Goal: Task Accomplishment & Management: Complete application form

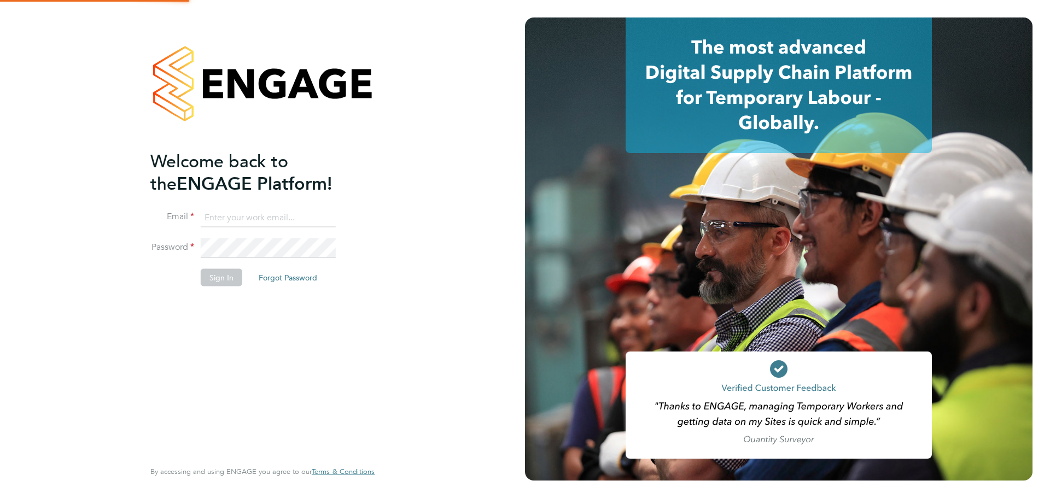
type input "archie@tradelinerecruitment.co.uk"
click at [226, 280] on button "Sign In" at bounding box center [222, 278] width 42 height 18
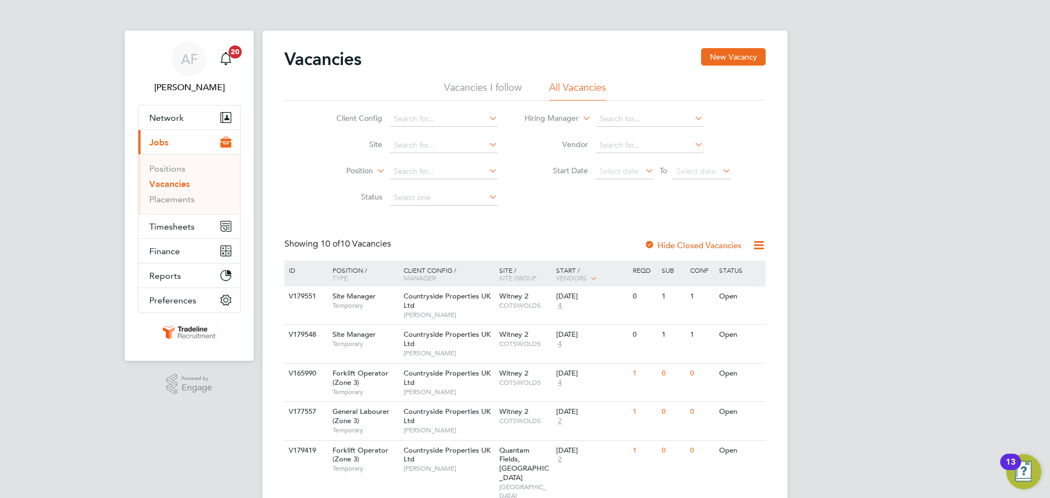
click at [166, 183] on link "Vacancies" at bounding box center [169, 184] width 40 height 10
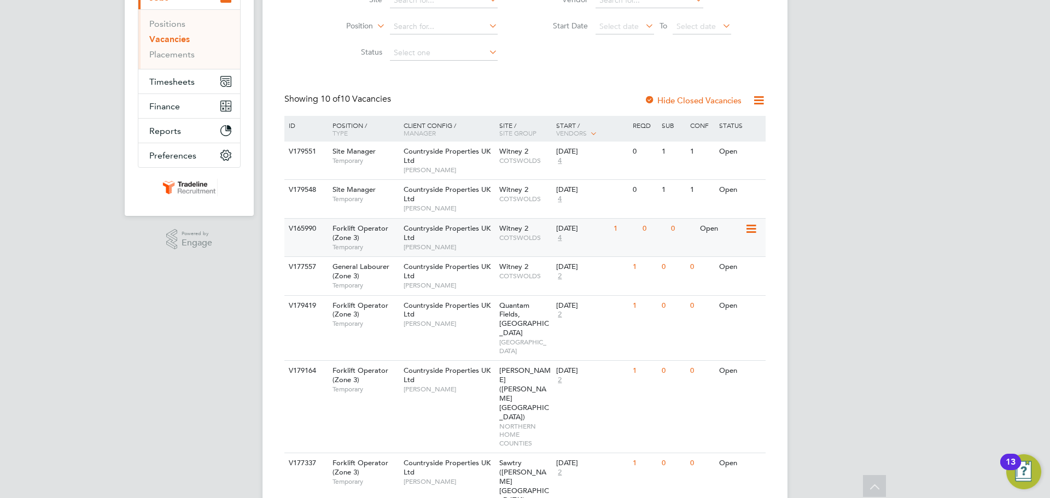
scroll to position [164, 0]
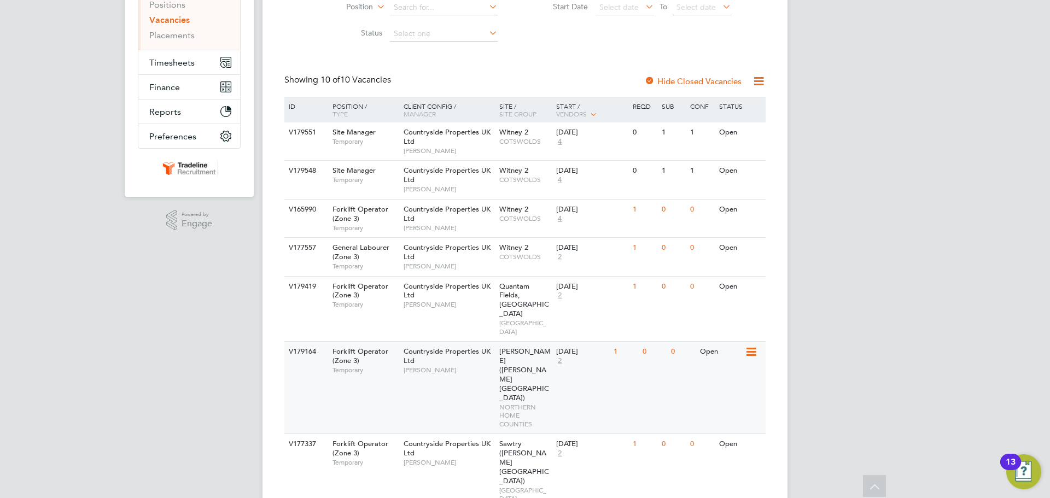
click at [750, 346] on icon at bounding box center [750, 352] width 11 height 13
click at [726, 358] on li "View Details" at bounding box center [725, 359] width 63 height 15
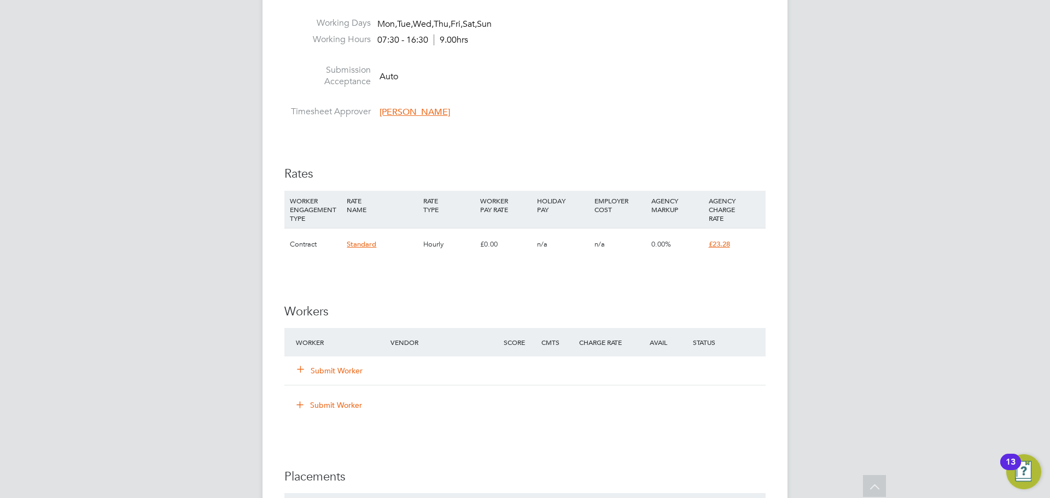
scroll to position [602, 0]
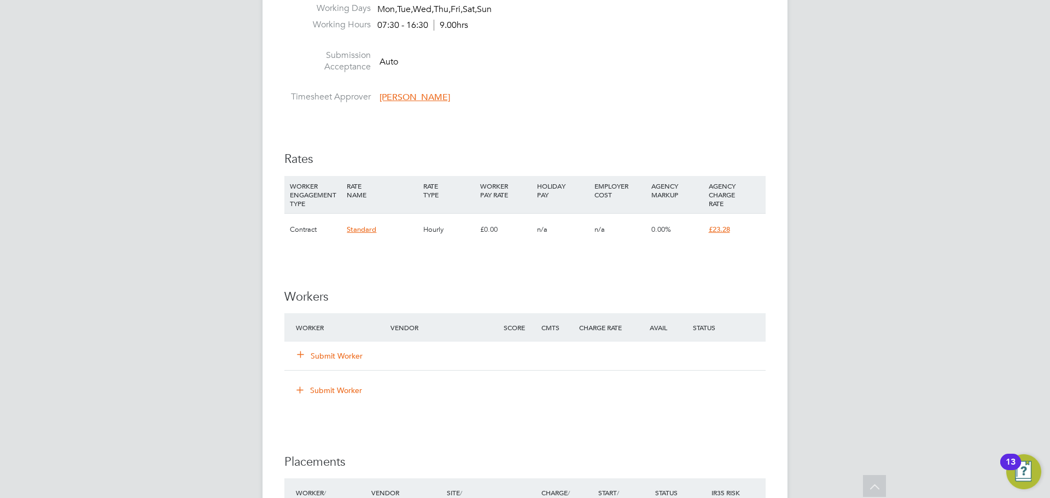
click at [327, 354] on button "Submit Worker" at bounding box center [331, 356] width 66 height 11
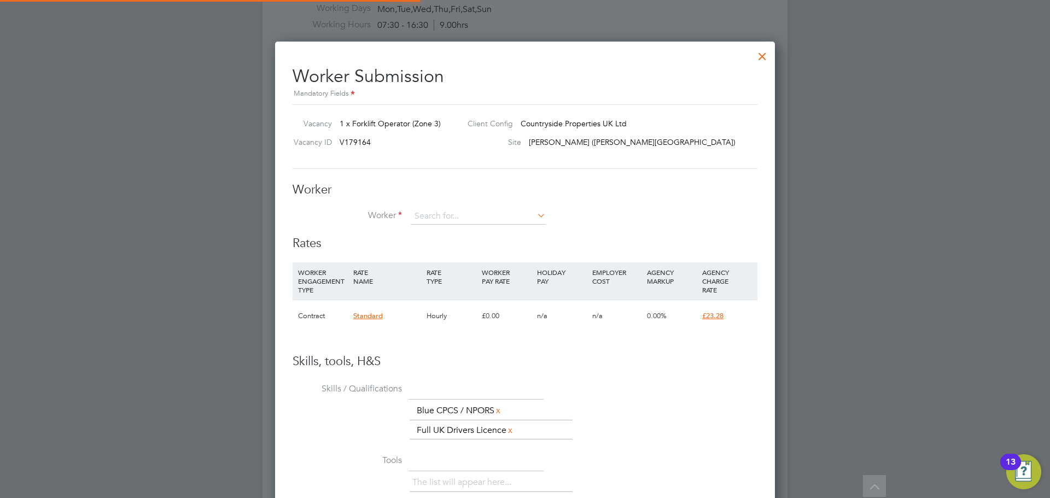
scroll to position [681, 500]
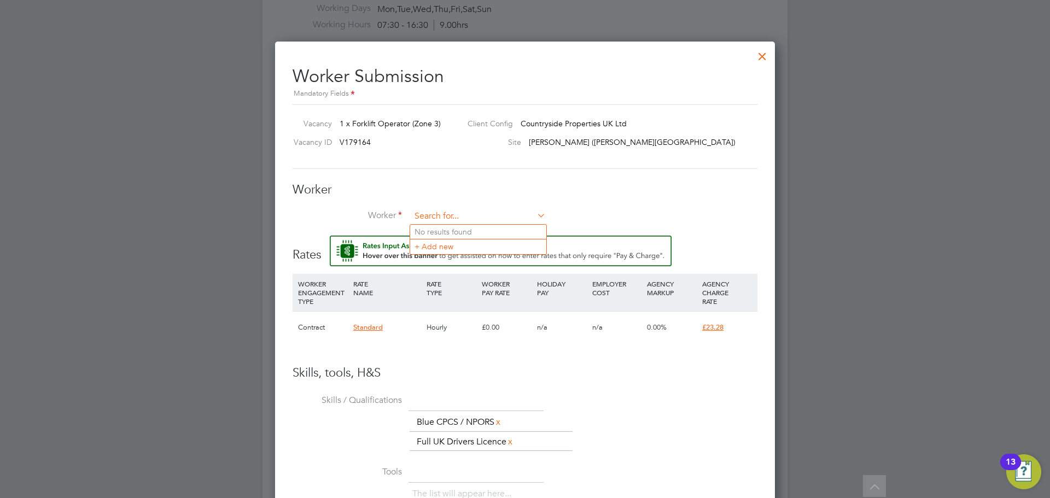
click at [436, 219] on input at bounding box center [478, 216] width 135 height 16
click at [451, 228] on li "Andrei Vo icu (TLAV01)" at bounding box center [500, 232] width 180 height 15
type input "Andrei Voicu (TLAV01)"
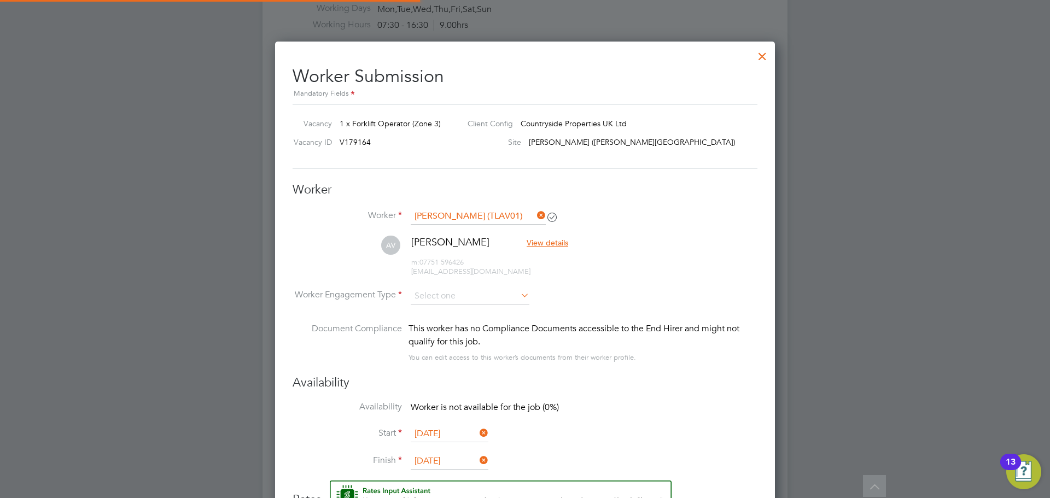
scroll to position [937, 500]
click at [463, 296] on input at bounding box center [470, 296] width 119 height 16
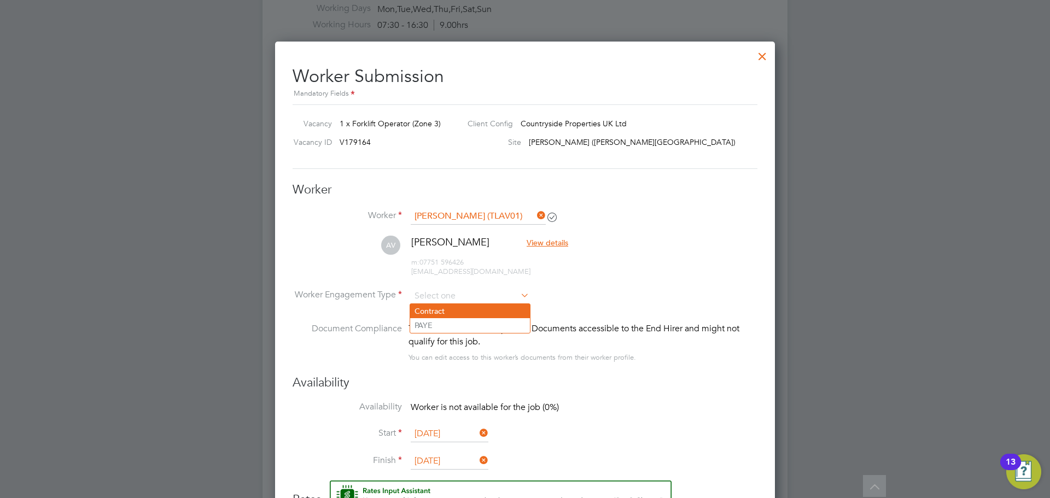
click at [448, 309] on li "Contract" at bounding box center [470, 311] width 120 height 14
type input "Contract"
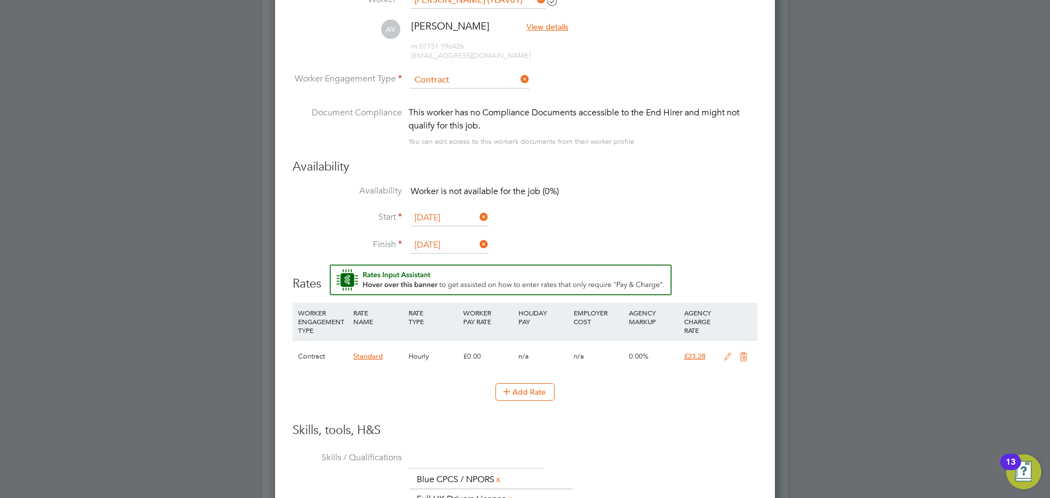
scroll to position [930, 0]
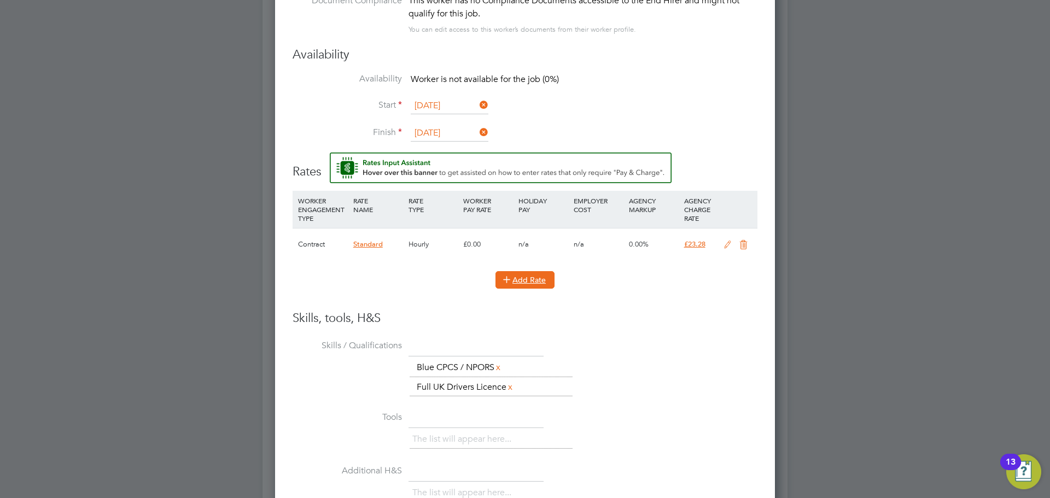
click at [503, 283] on icon at bounding box center [507, 279] width 8 height 8
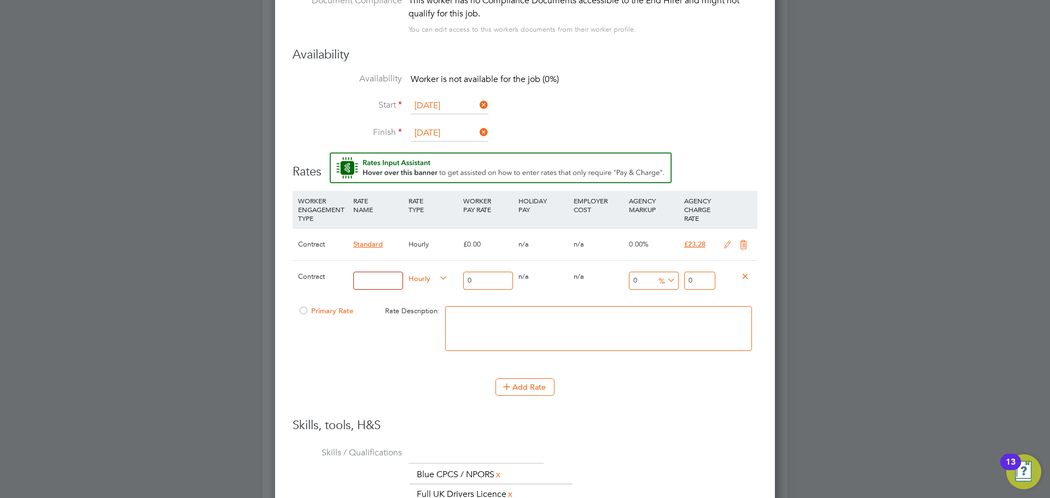
click at [393, 278] on input at bounding box center [378, 281] width 50 height 18
type input "TL"
drag, startPoint x: 476, startPoint y: 275, endPoint x: 445, endPoint y: 277, distance: 30.8
click at [445, 277] on div "Contract TL Hourly 0 0 n/a 0 n/a 0 0 % 0" at bounding box center [525, 280] width 465 height 40
type input "2"
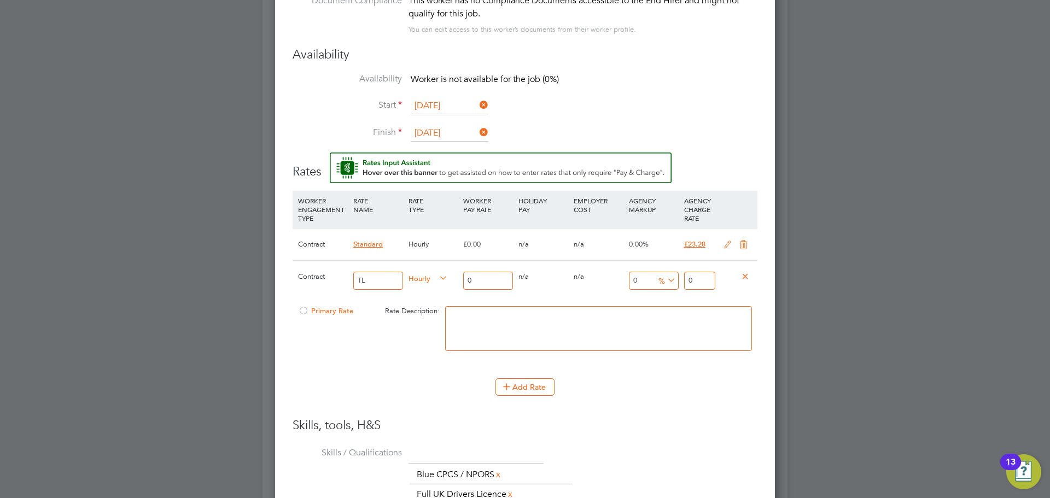
type input "2"
type input "20"
drag, startPoint x: 699, startPoint y: 280, endPoint x: 667, endPoint y: 276, distance: 32.0
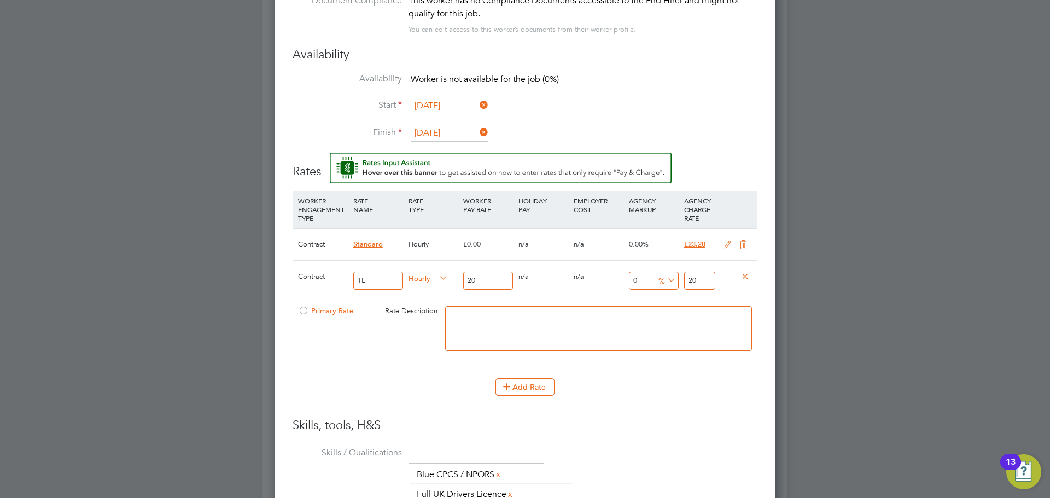
click at [667, 276] on div "Contract TL Hourly 20 0 n/a 0 n/a 0 0 % 20" at bounding box center [525, 280] width 465 height 40
type input "-90"
type input "2"
type input "15"
type input "23"
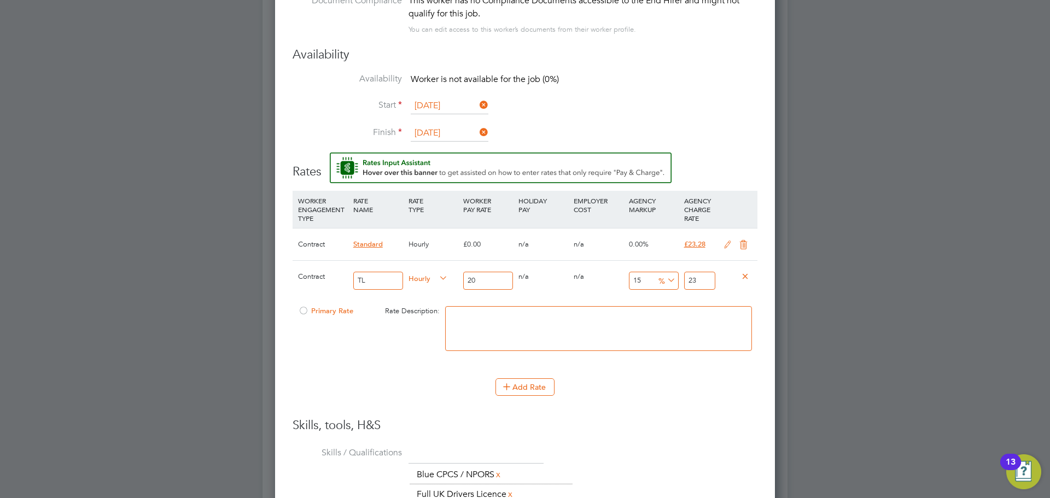
type input "16"
type input "23.2"
type input "16.4"
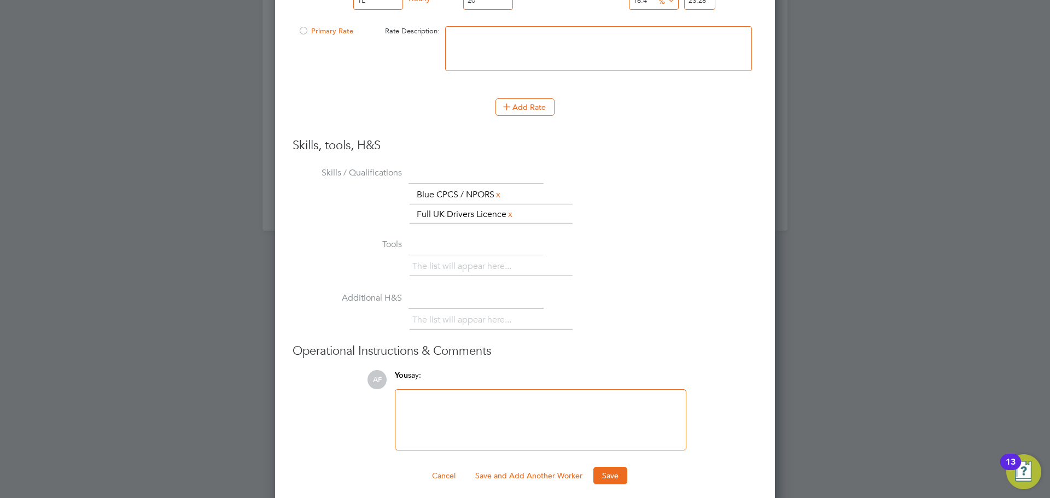
scroll to position [1218, 0]
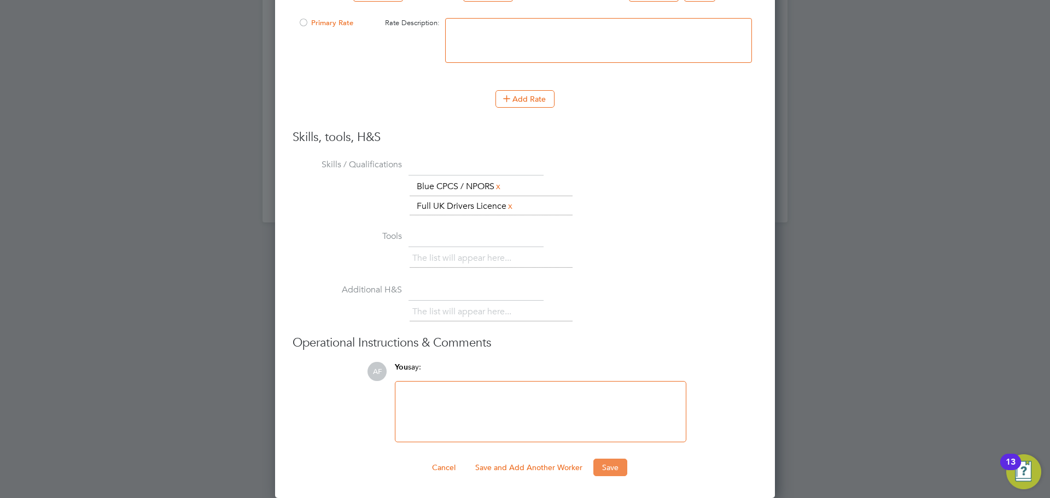
type input "23.28"
click at [599, 473] on button "Save" at bounding box center [610, 468] width 34 height 18
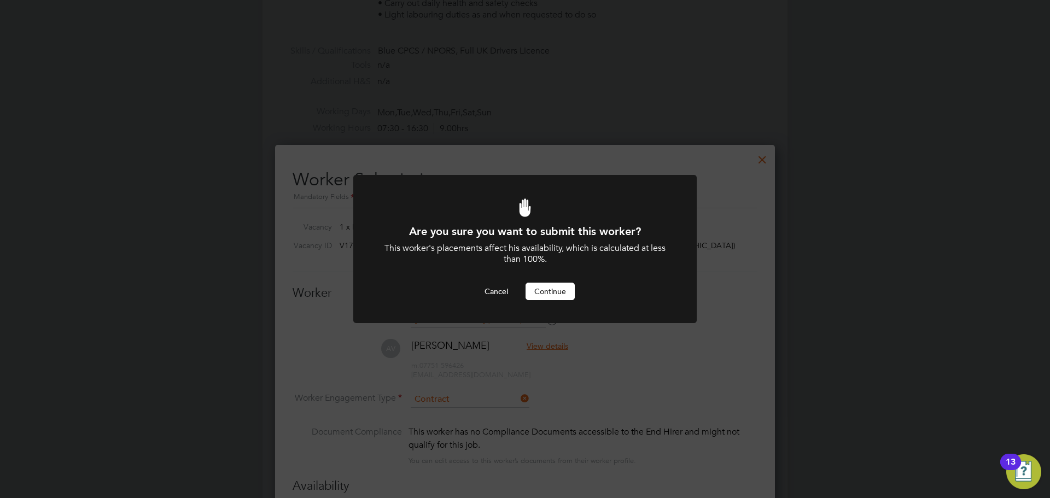
click at [548, 287] on button "Continue" at bounding box center [550, 292] width 49 height 18
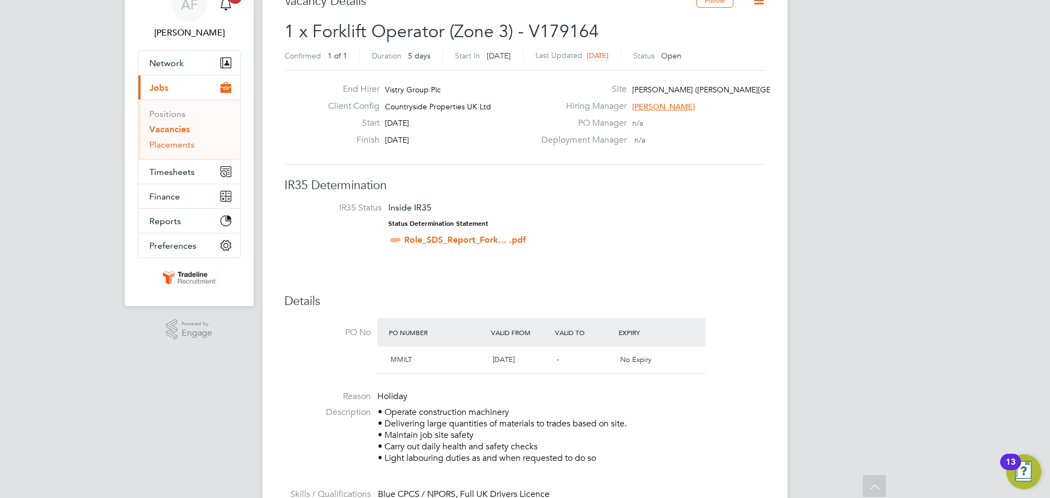
click at [170, 145] on link "Placements" at bounding box center [171, 144] width 45 height 10
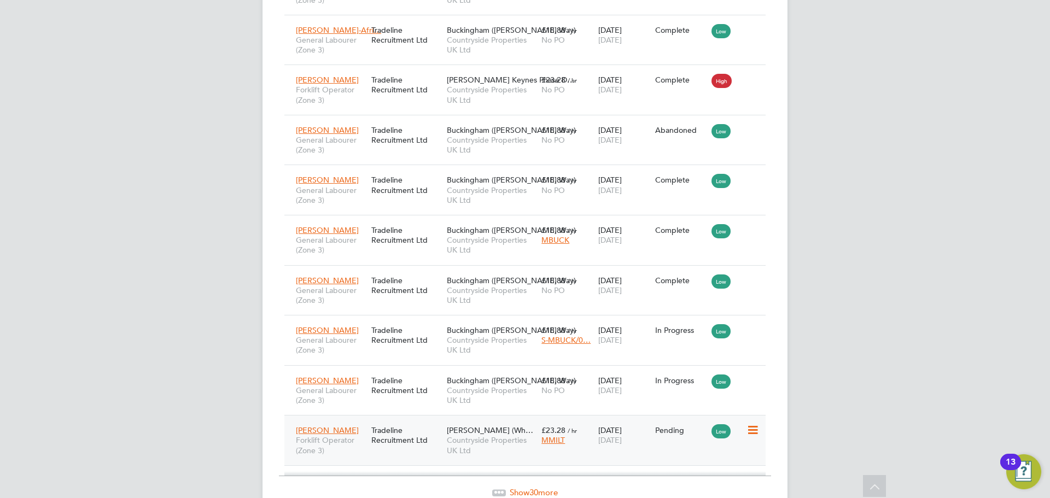
click at [753, 424] on icon at bounding box center [752, 430] width 11 height 13
click at [697, 448] on li "Start" at bounding box center [719, 448] width 78 height 15
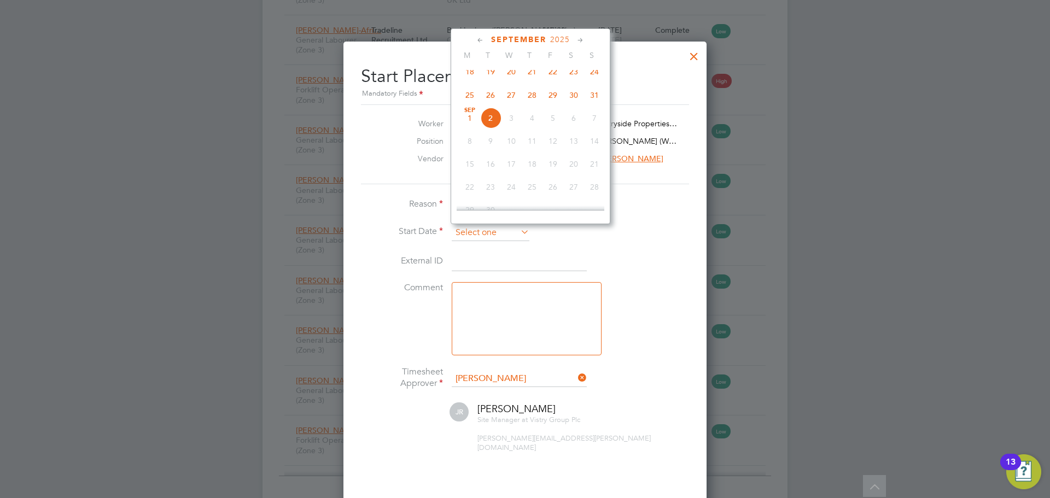
click at [496, 230] on input at bounding box center [491, 233] width 78 height 16
click at [467, 123] on span "Sep 1" at bounding box center [469, 118] width 21 height 21
type input "[DATE]"
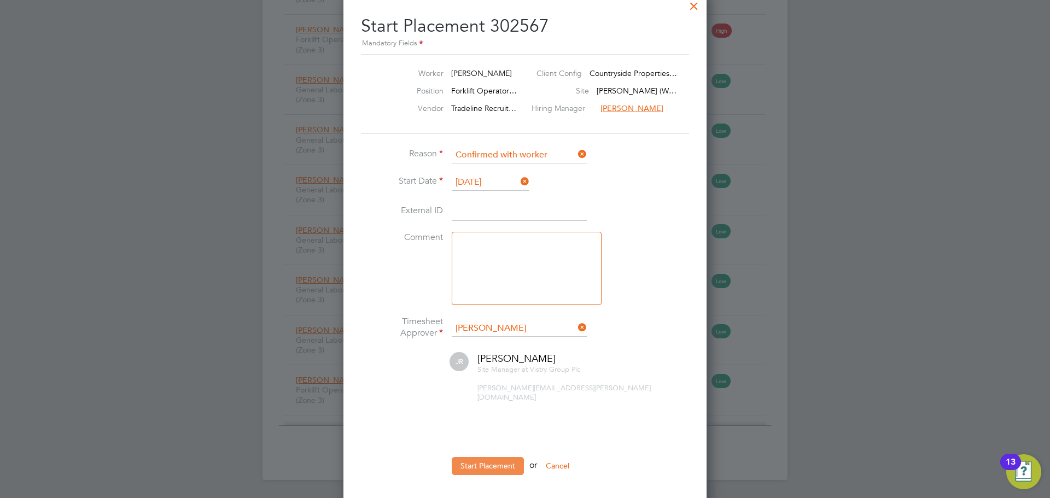
click at [459, 457] on button "Start Placement" at bounding box center [488, 466] width 72 height 18
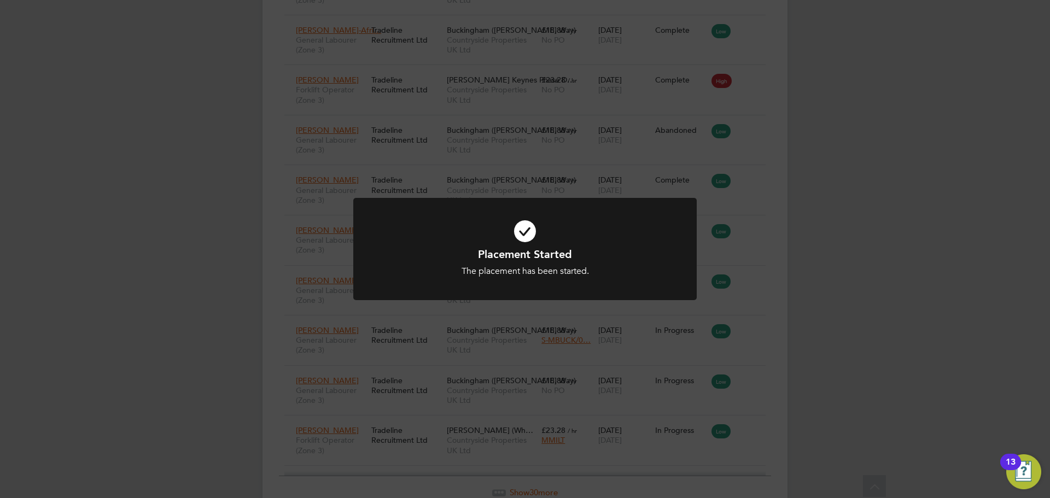
click at [825, 302] on div "Placement Started The placement has been started. Cancel Okay" at bounding box center [525, 249] width 1050 height 498
